Goal: Transaction & Acquisition: Subscribe to service/newsletter

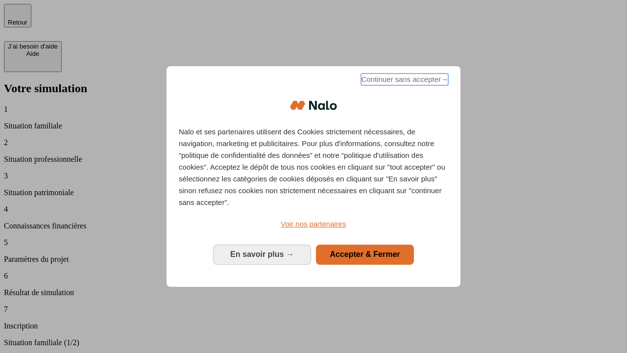
click at [404, 81] on span "Continuer sans accepter →" at bounding box center [404, 80] width 87 height 12
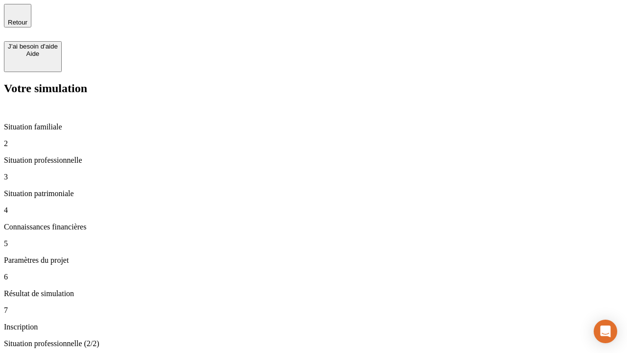
type input "30 000"
type input "40 000"
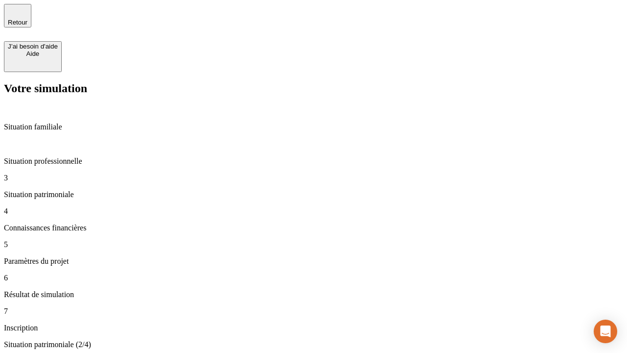
type input "1 100"
type input "20"
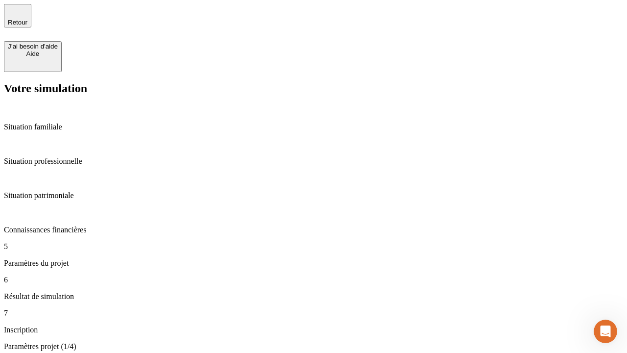
type input "40"
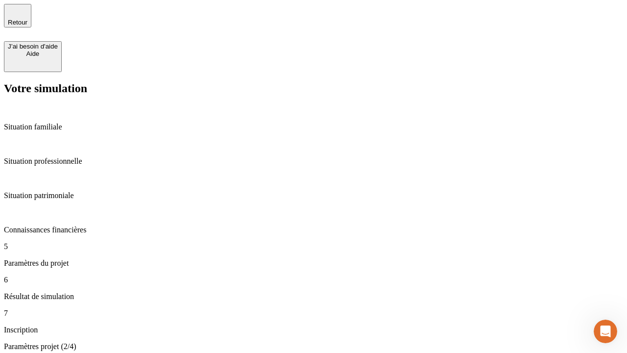
type input "50 000"
type input "640"
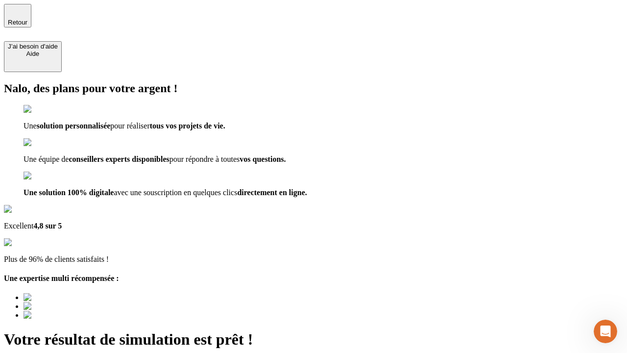
type input "[EMAIL_ADDRESS][DOMAIN_NAME]"
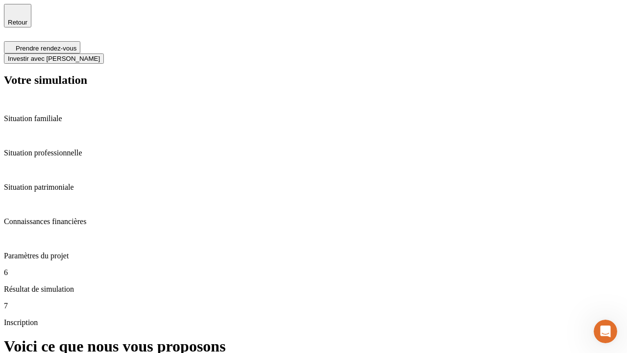
click at [100, 55] on span "Investir avec [PERSON_NAME]" at bounding box center [54, 58] width 92 height 7
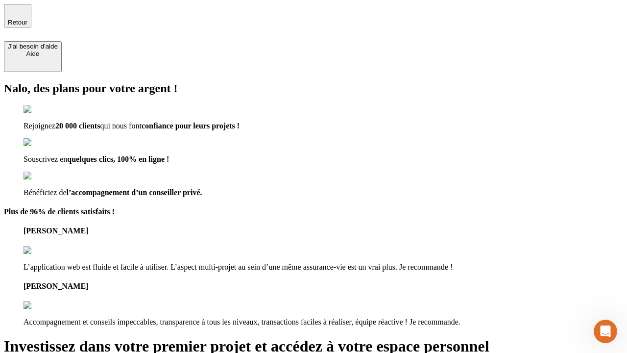
type input "[EMAIL_ADDRESS][DOMAIN_NAME]"
